Goal: Task Accomplishment & Management: Manage account settings

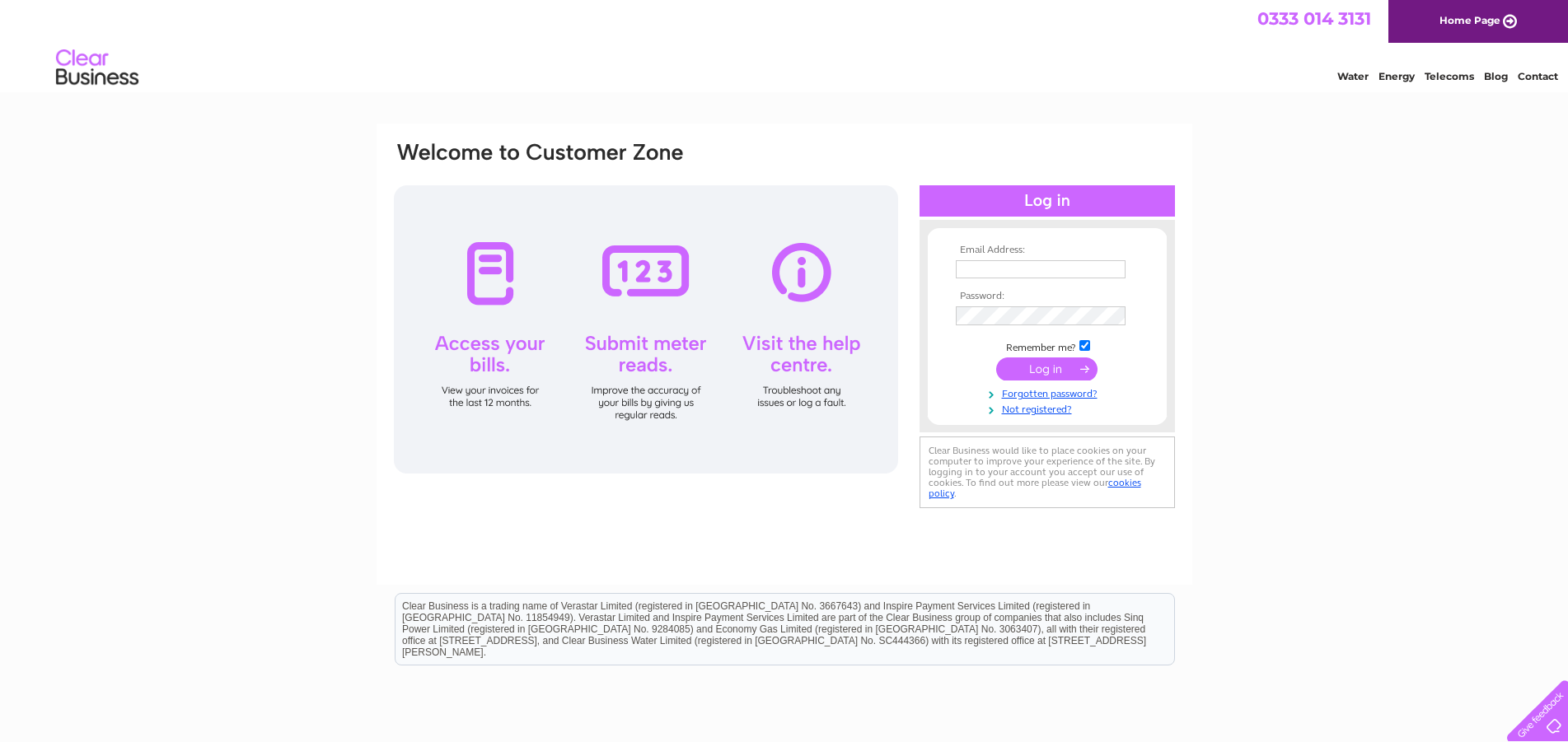
type input "david@godsmantyres.co.uk"
click at [1042, 373] on input "submit" at bounding box center [1047, 369] width 101 height 23
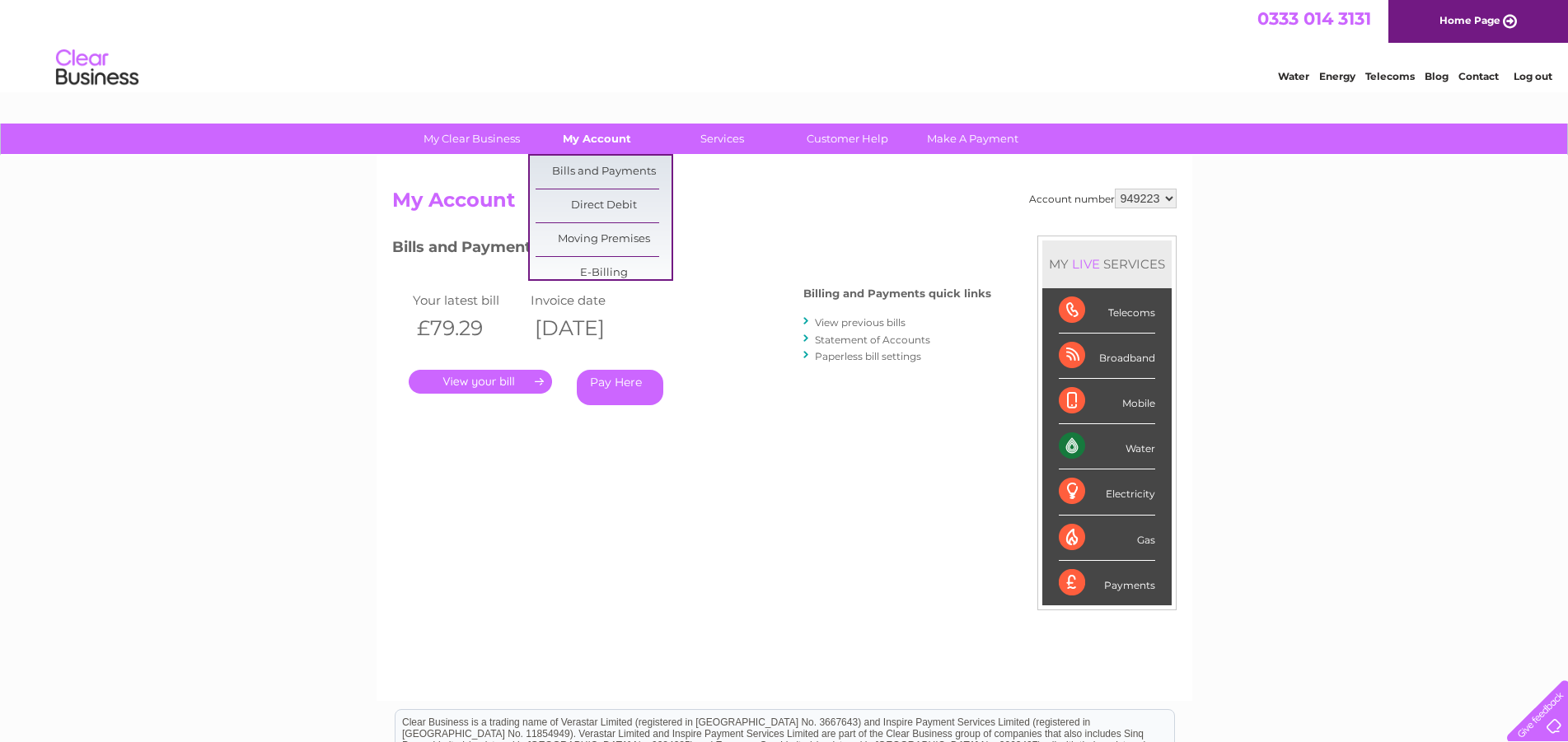
click at [583, 137] on link "My Account" at bounding box center [596, 139] width 136 height 31
click at [600, 204] on link "Direct Debit" at bounding box center [604, 206] width 136 height 33
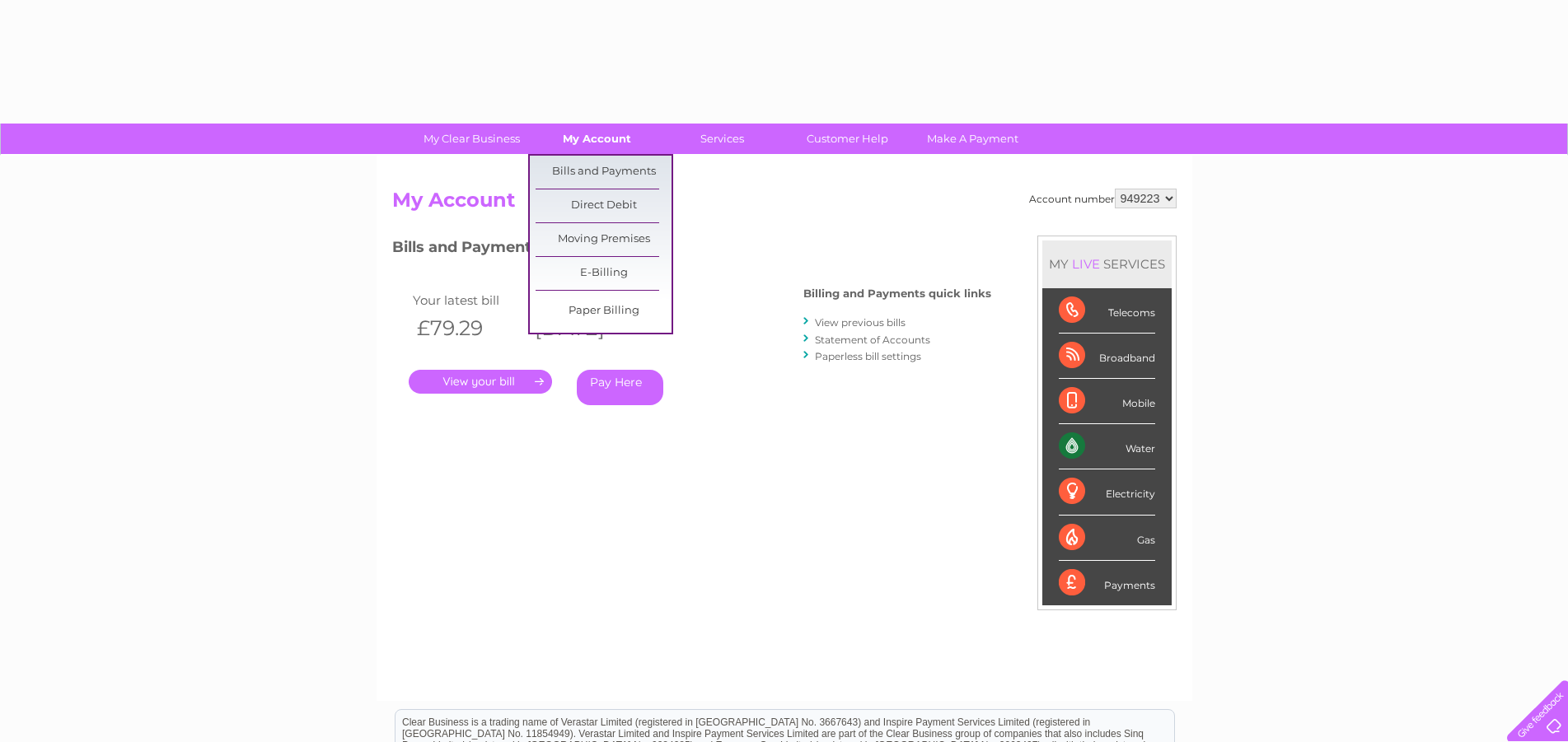
click at [618, 144] on link "My Account" at bounding box center [596, 139] width 136 height 31
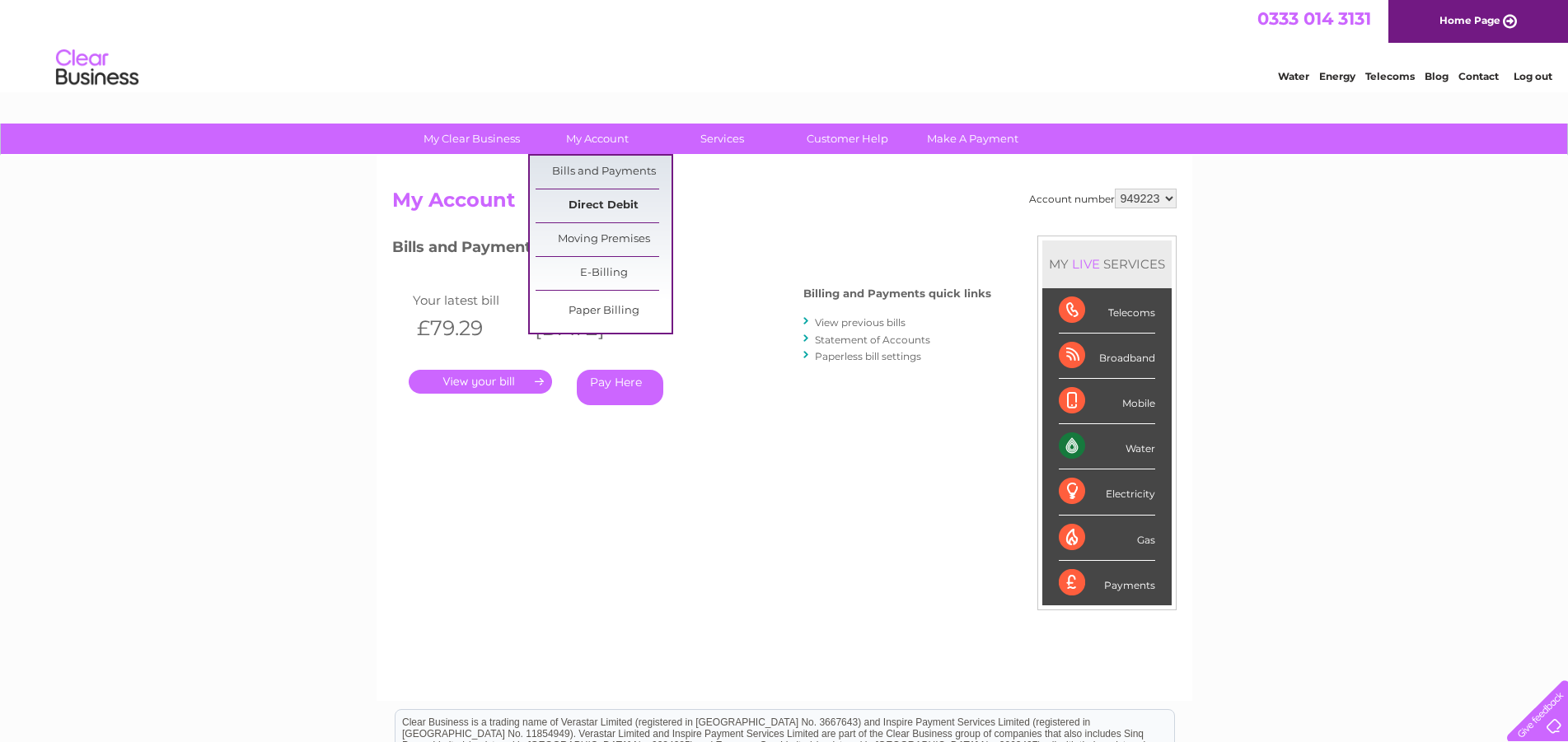
click at [610, 210] on link "Direct Debit" at bounding box center [604, 206] width 136 height 33
click at [613, 198] on link "Direct Debit" at bounding box center [604, 206] width 136 height 33
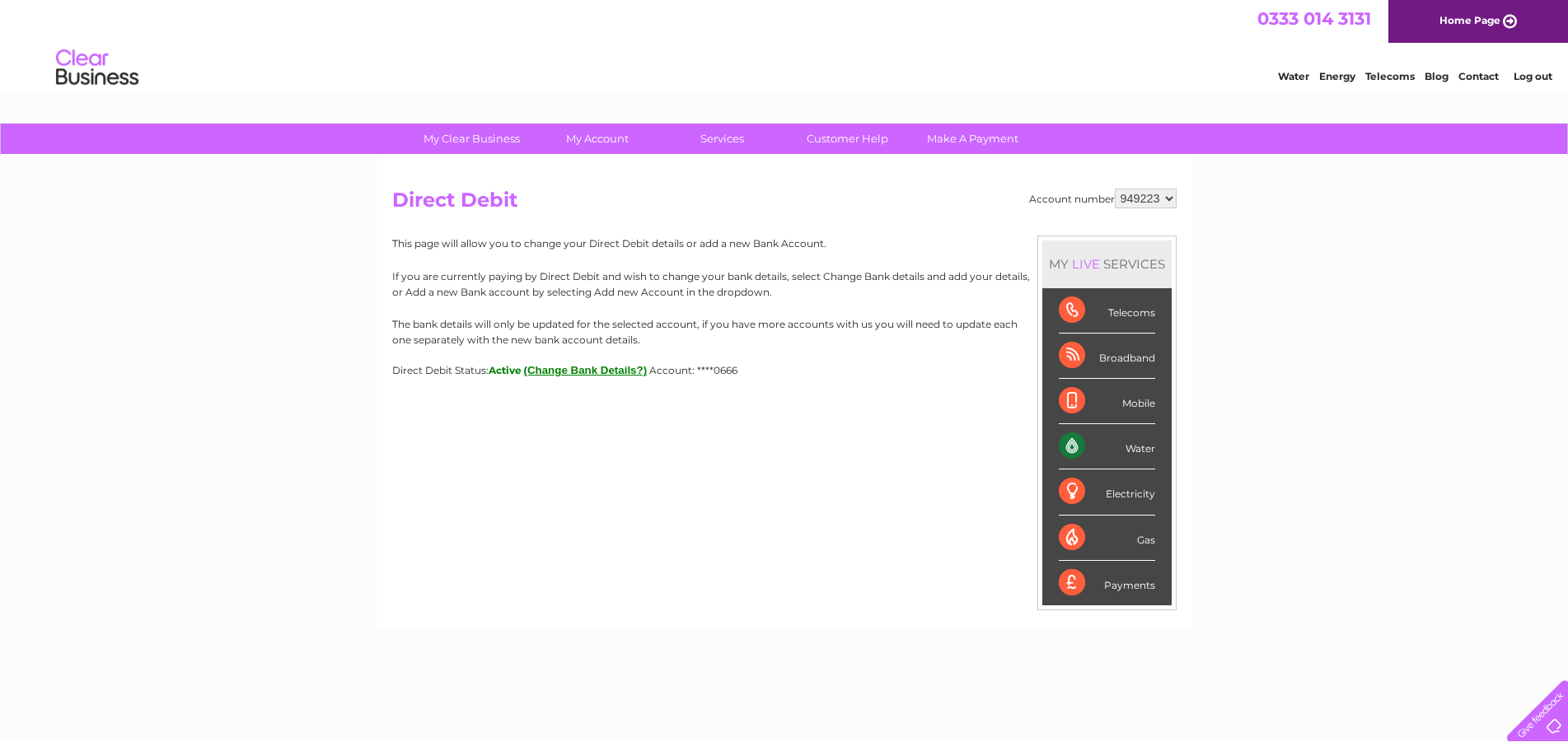
click at [585, 374] on button "(Change Bank Details?)" at bounding box center [586, 371] width 124 height 13
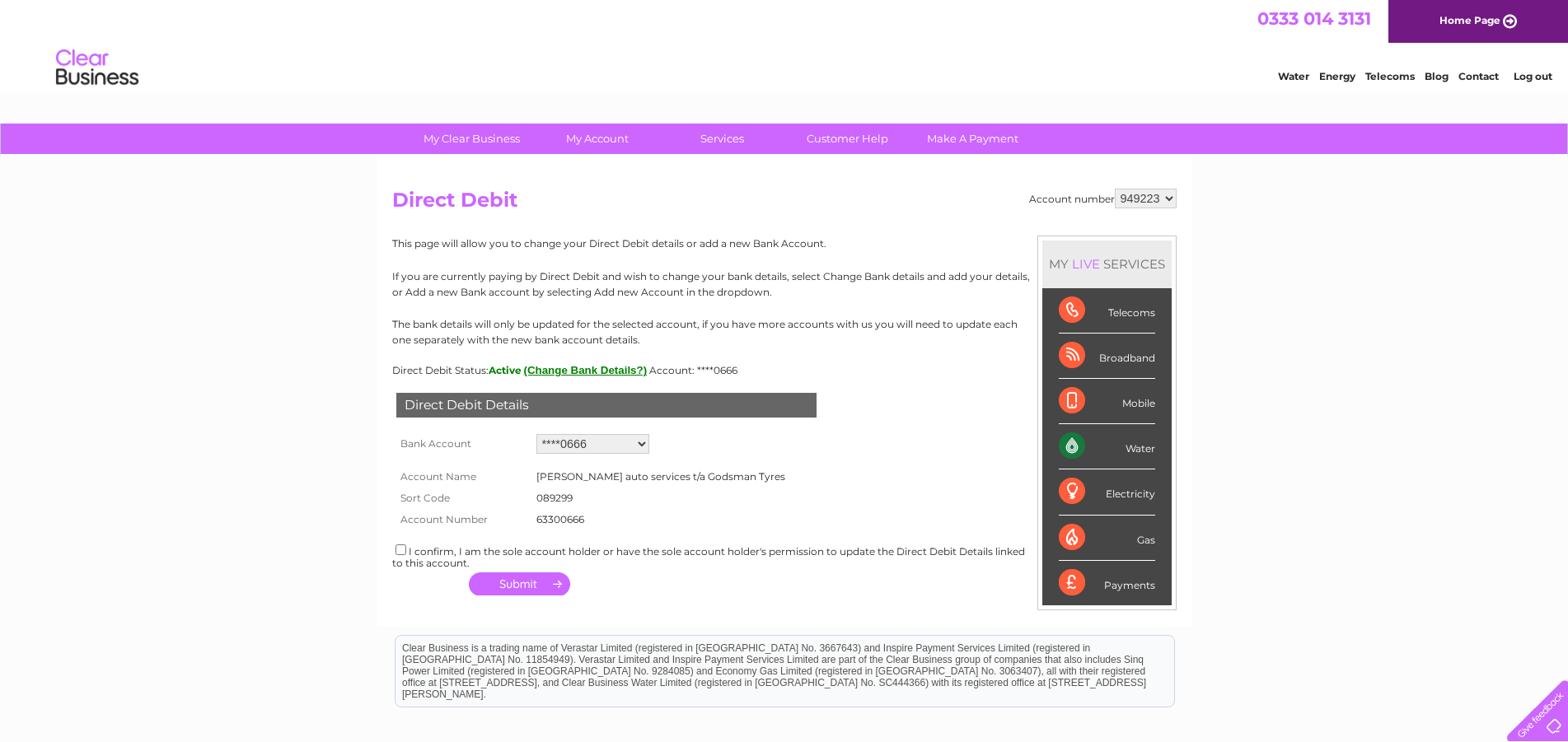
click at [536, 434] on select "Add new account ****0666 ****0676" at bounding box center [592, 444] width 113 height 20
select select "0"
click option "Add new account" at bounding box center [0, 0] width 0 height 0
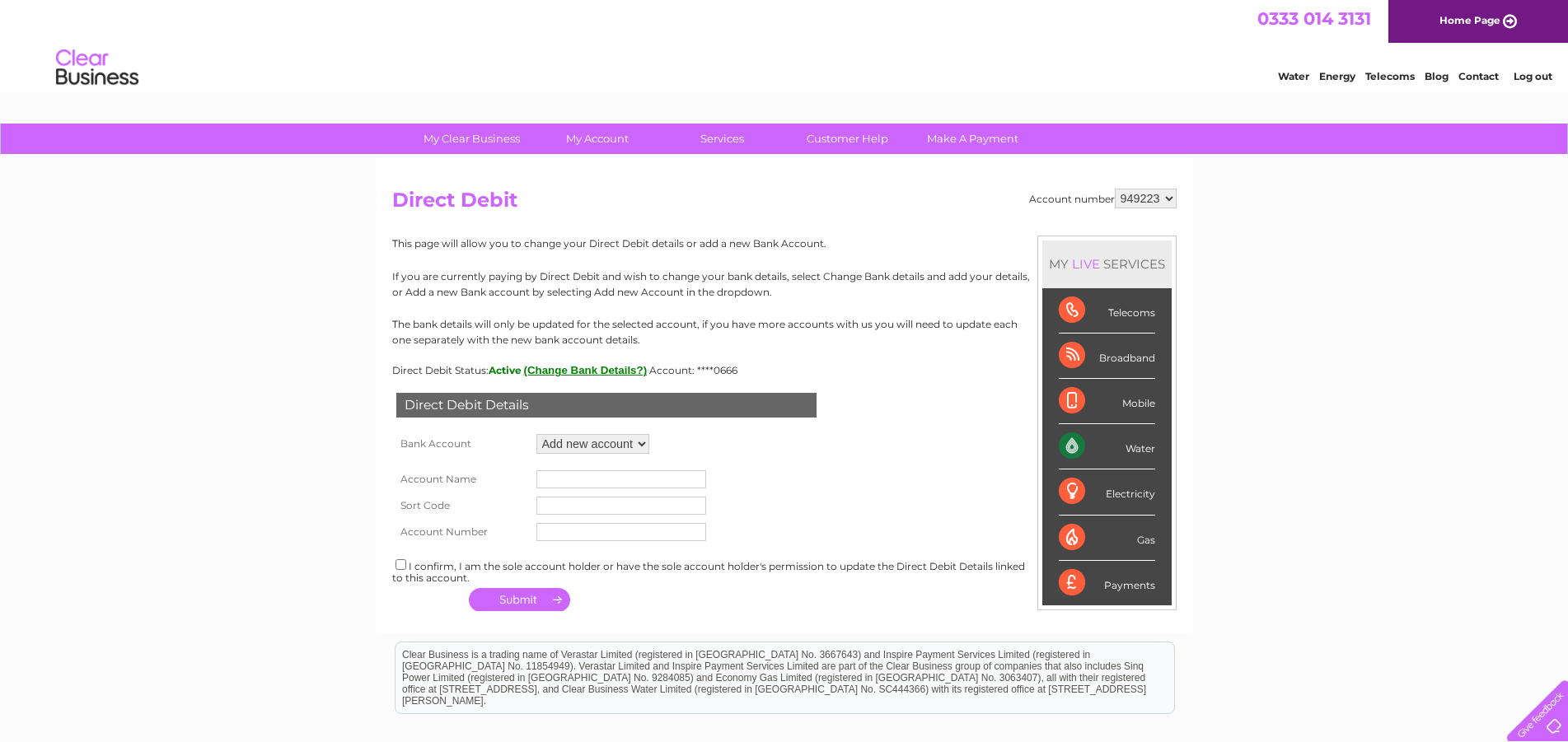
click at [572, 488] on input "text" at bounding box center [621, 479] width 170 height 18
type input "m"
type input "MITCHELLS AUTO SERVICES LTD"
type input "305466"
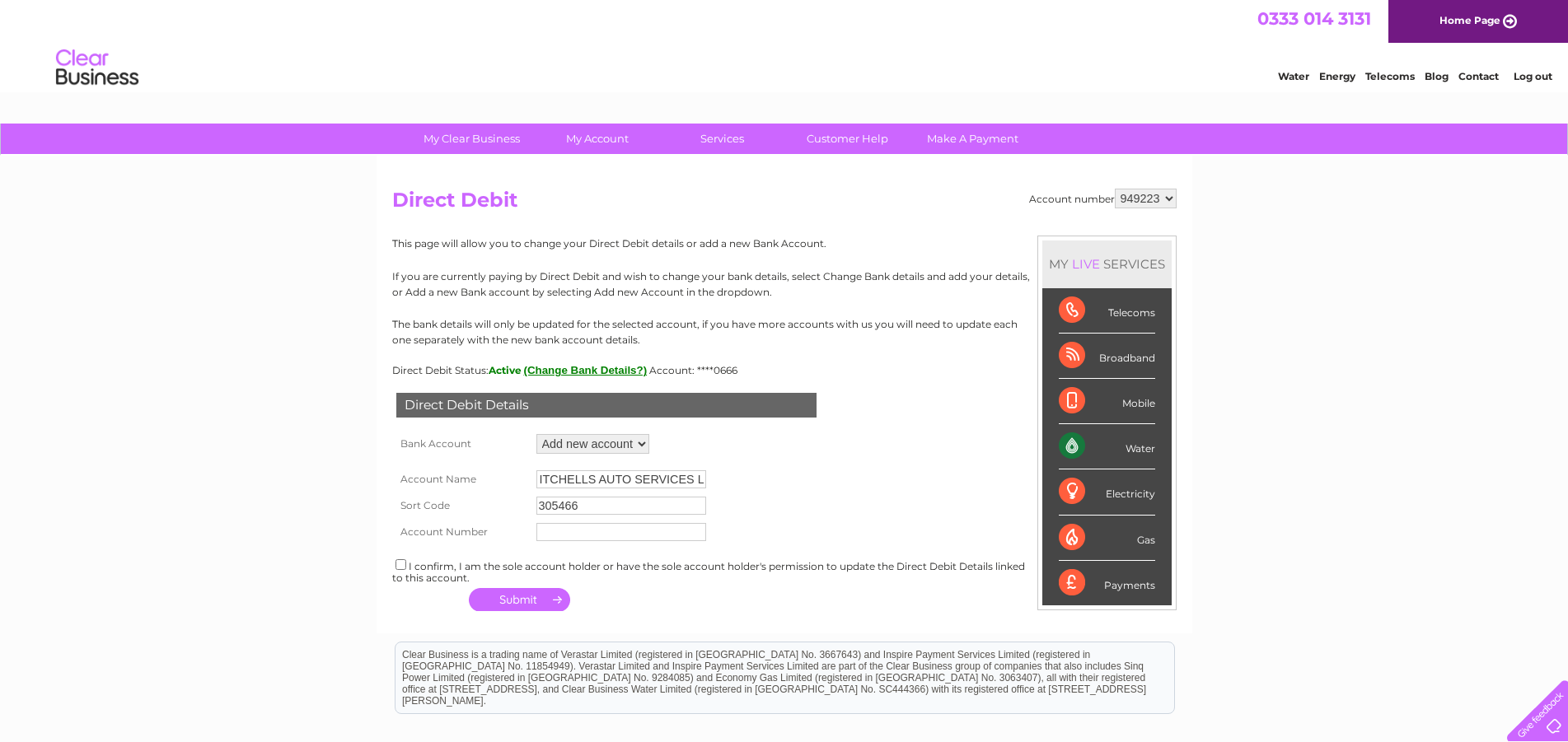
click at [593, 528] on input "text" at bounding box center [621, 532] width 170 height 18
type input "52642668"
click at [399, 565] on input "checkbox" at bounding box center [401, 564] width 11 height 11
checkbox input "true"
click at [517, 603] on button "button" at bounding box center [520, 600] width 101 height 23
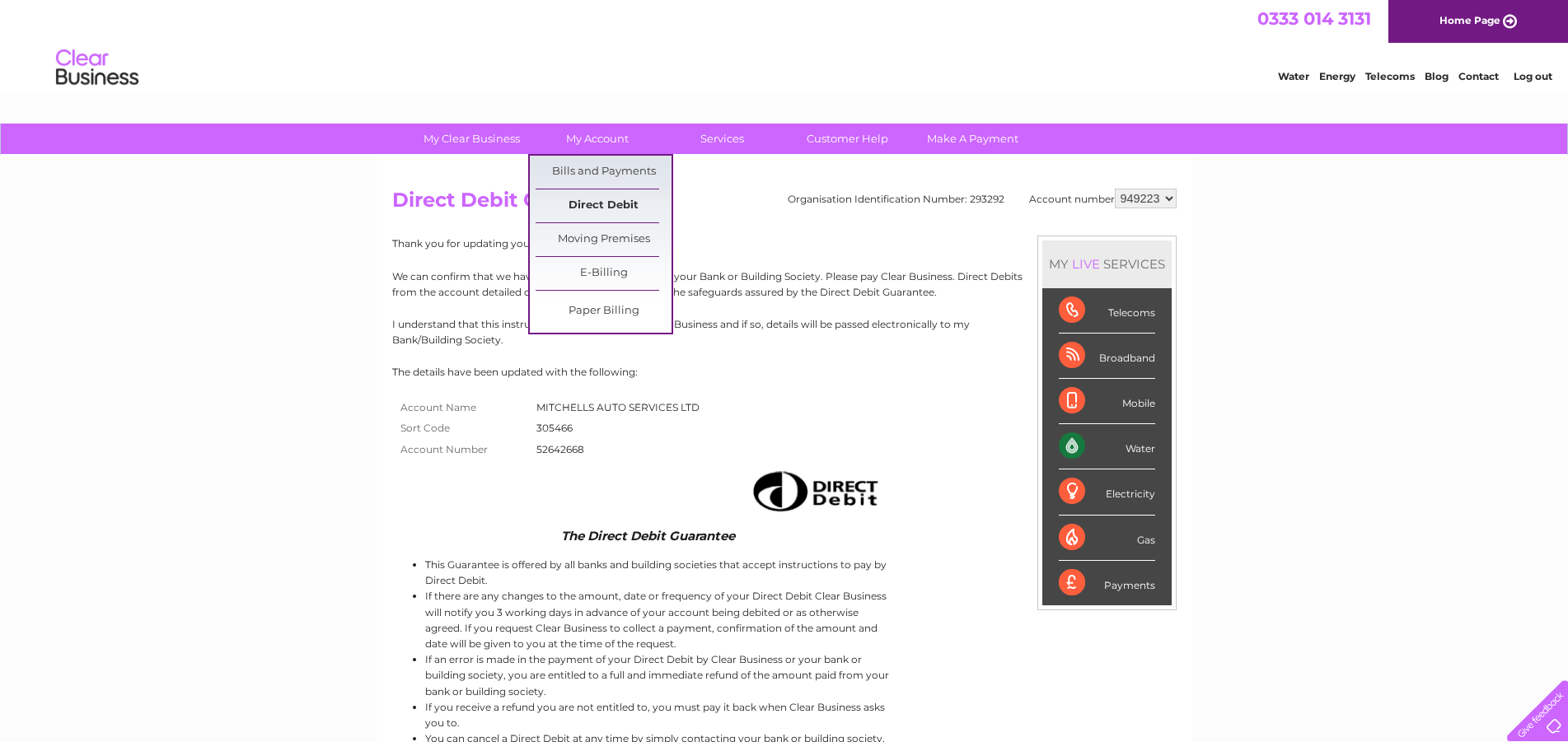
click at [605, 201] on link "Direct Debit" at bounding box center [604, 206] width 136 height 33
